Goal: Information Seeking & Learning: Learn about a topic

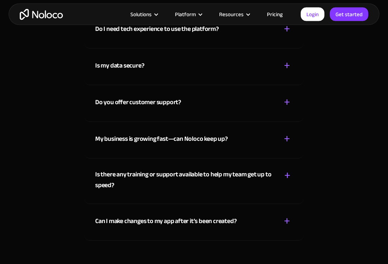
scroll to position [4032, 0]
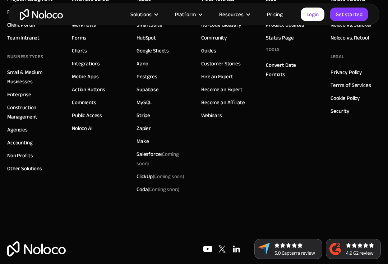
click at [342, 71] on link "Privacy Policy" at bounding box center [347, 72] width 32 height 9
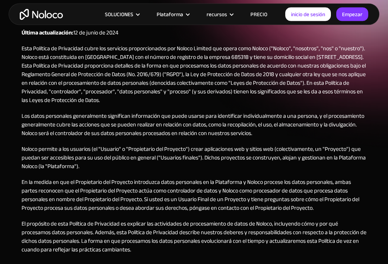
scroll to position [76, 0]
click at [119, 103] on p "Esta Política de Privacidad cubre los servicios proporcionados por Noloco Limit…" at bounding box center [194, 74] width 345 height 60
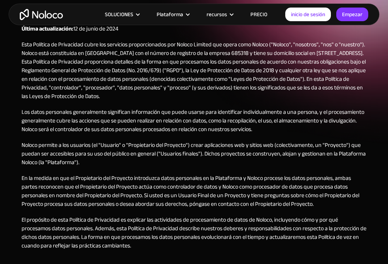
scroll to position [79, 0]
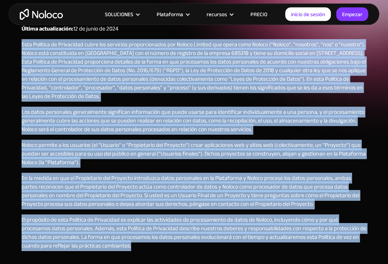
copy div "Esta Política de Privacidad cubre los servicios proporcionados por Noloco Limit…"
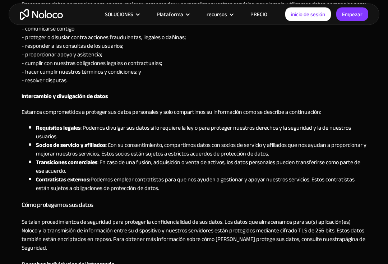
scroll to position [657, 0]
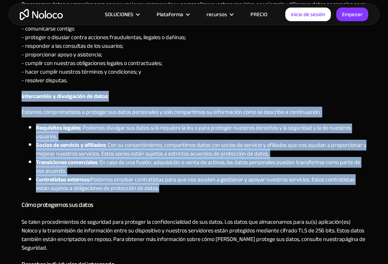
copy div "Intercambio y divulgación de datos Estamos comprometidos a proteger sus datos p…"
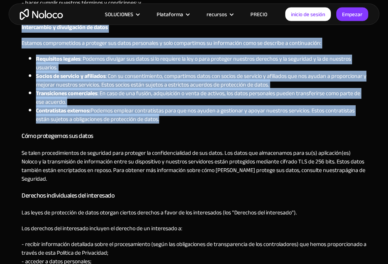
scroll to position [726, 0]
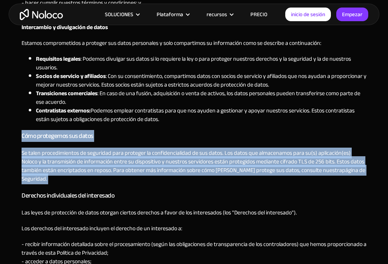
copy div "Cómo protegemos sus datos Se talen procedimientos de seguridad para proteger la…"
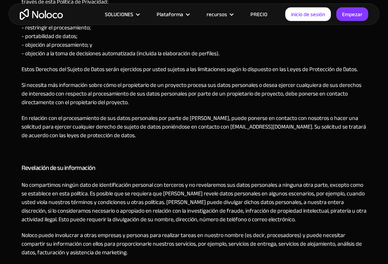
scroll to position [986, 0]
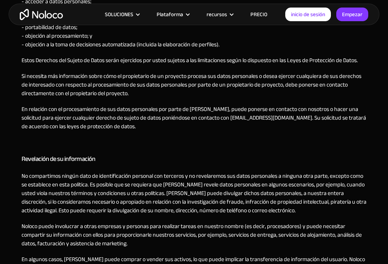
click at [285, 204] on p "No compartimos ningún dato de identificación personal con terceros y no revelar…" at bounding box center [194, 193] width 345 height 43
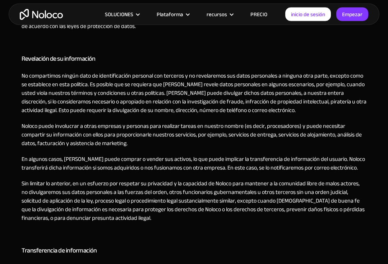
scroll to position [1086, 0]
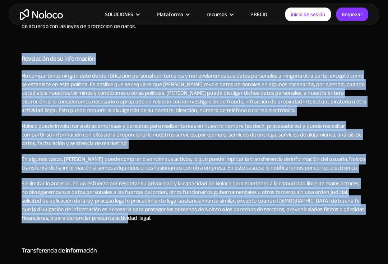
copy div "Revelación de su información No compartimos ningún dato de identificación perso…"
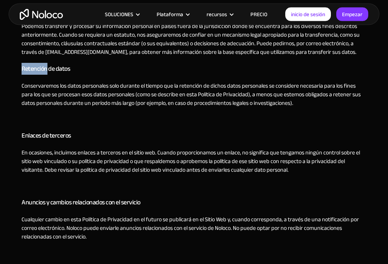
scroll to position [1328, 0]
click at [94, 115] on p "‍" at bounding box center [194, 119] width 345 height 9
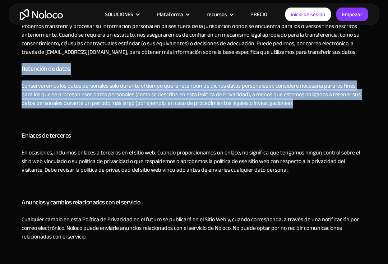
copy div "Retención de datos Conservaremos los datos personales solo durante el tiempo qu…"
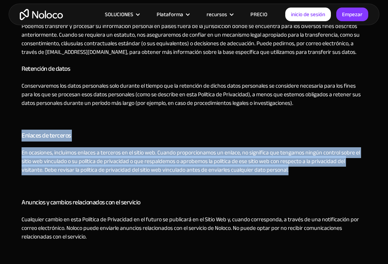
copy div "Enlaces de terceros En ocasiones, incluimos enlaces a terceros en el sitio web.…"
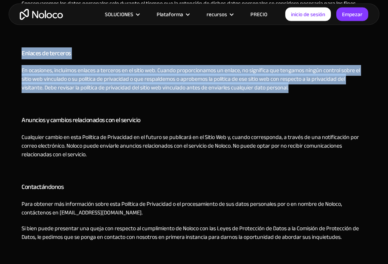
scroll to position [1411, 0]
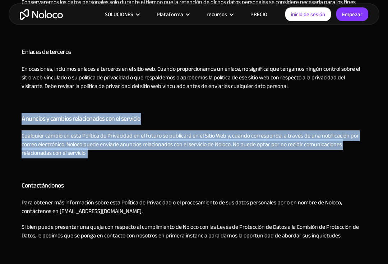
copy div "Anuncios y cambios relacionados con el servicio Cualquier cambio en esta Políti…"
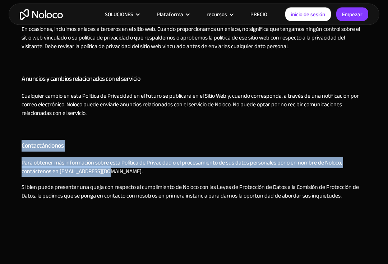
scroll to position [1451, 0]
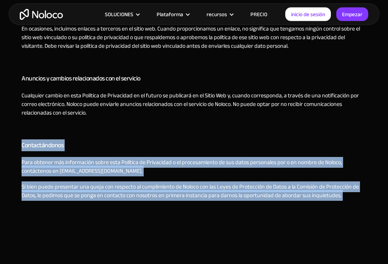
copy div "Contactándonos Para obtener más información sobre esta Política de Privacidad o…"
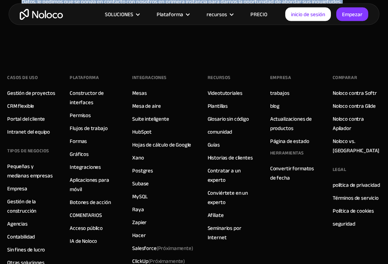
scroll to position [1645, 0]
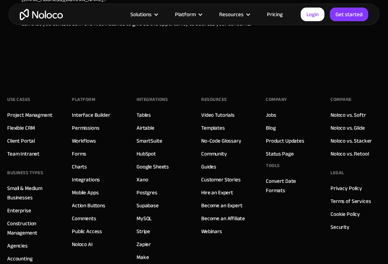
scroll to position [1511, 0]
click at [358, 200] on link "Terms of Services" at bounding box center [351, 201] width 40 height 9
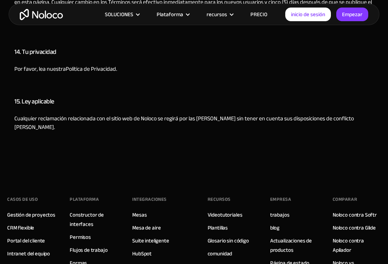
scroll to position [1994, 0]
